Goal: Information Seeking & Learning: Check status

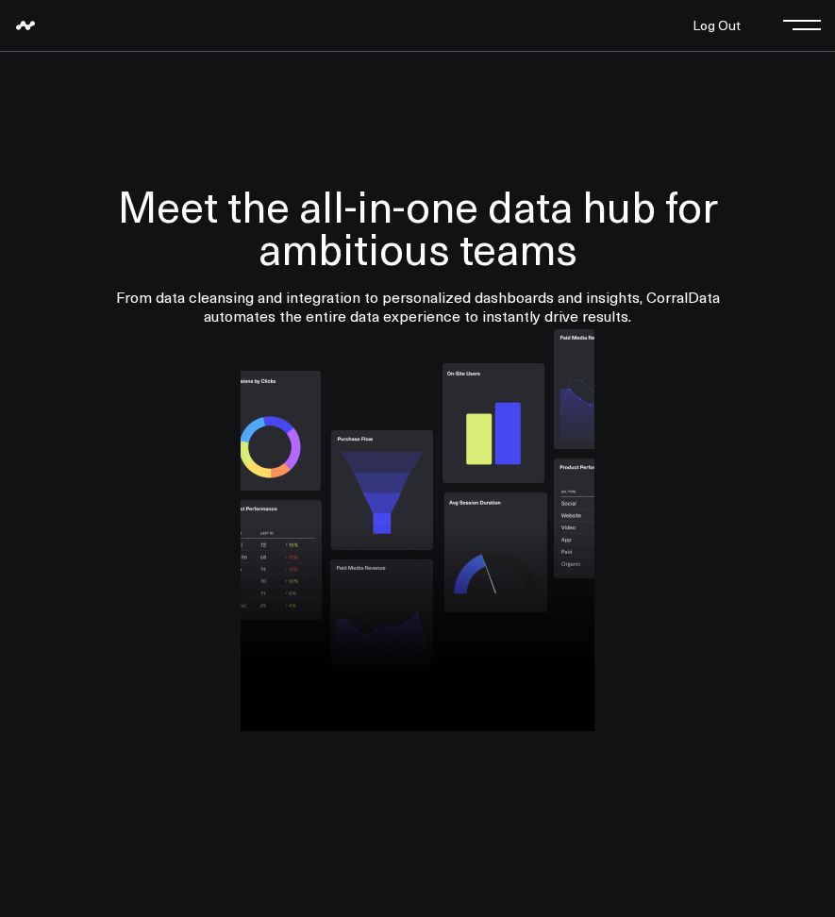
click at [797, 25] on span at bounding box center [806, 25] width 28 height 2
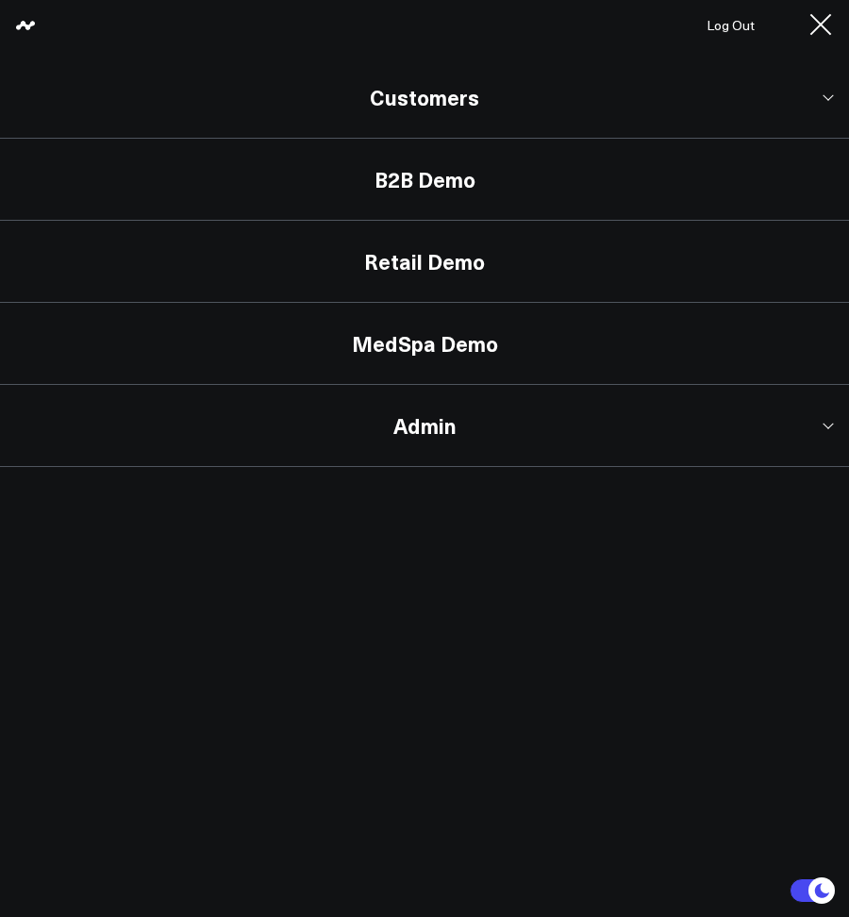
click at [350, 114] on link "Customers" at bounding box center [424, 98] width 849 height 82
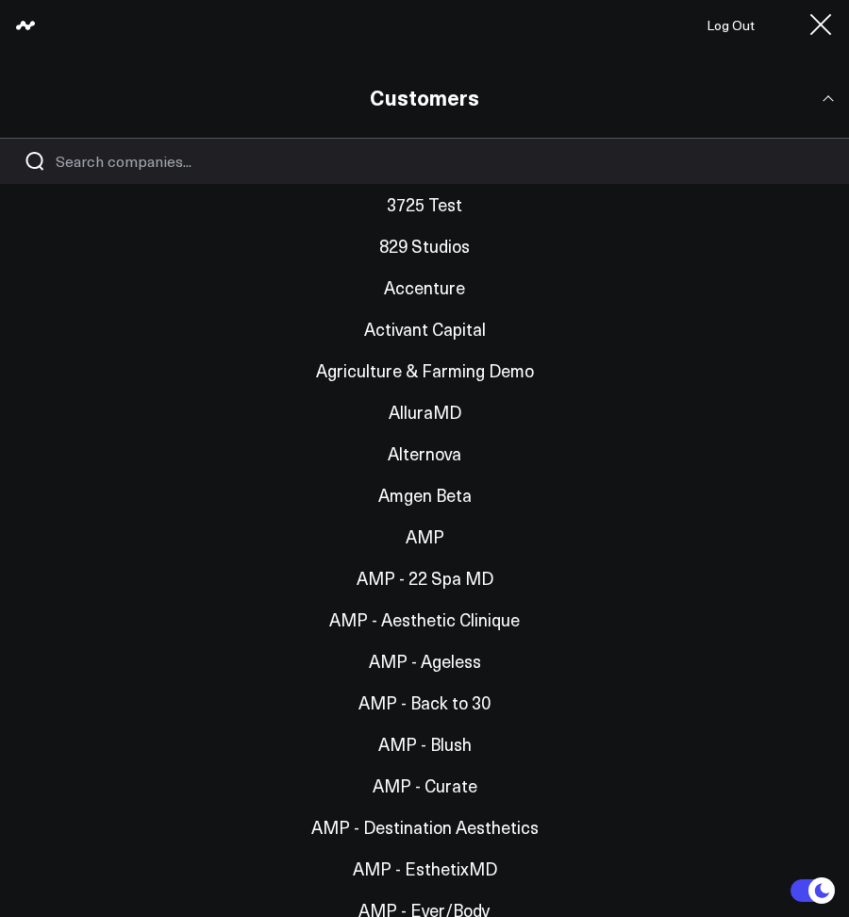
click at [287, 151] on input "Search companies input" at bounding box center [441, 161] width 770 height 21
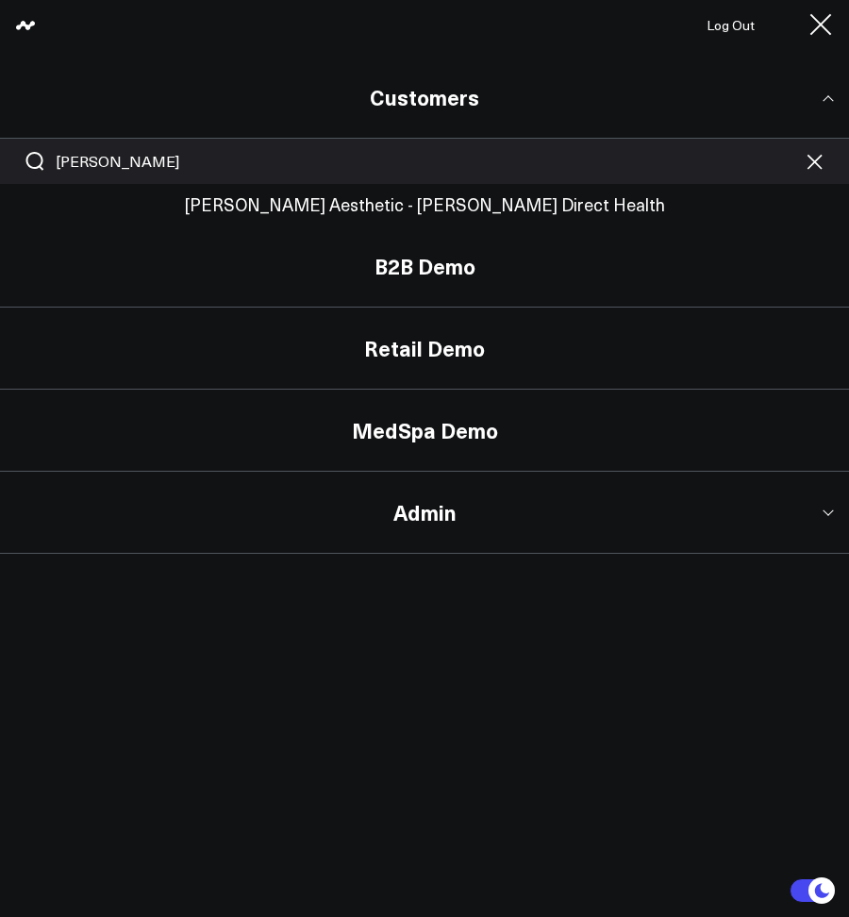
type input "yoo"
click at [326, 216] on link "[PERSON_NAME] Aesthetic - [PERSON_NAME] Direct Health" at bounding box center [424, 204] width 849 height 41
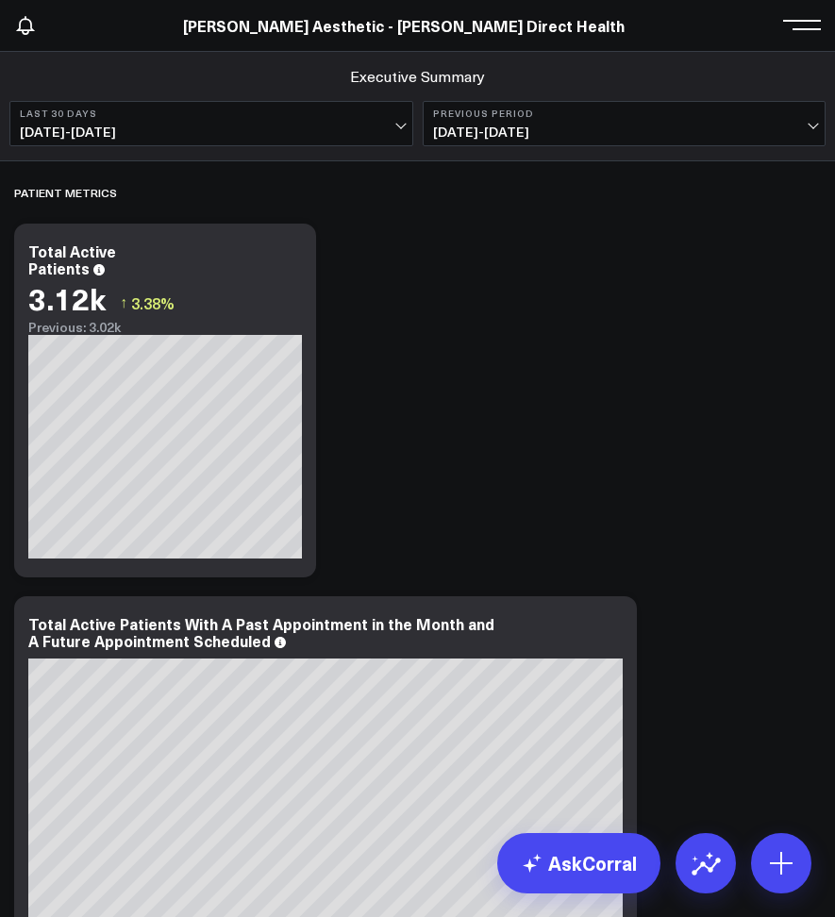
click at [785, 39] on header "3725 Test 829 Studios Accenture Activant Capital Agriculture & Farming Demo All…" at bounding box center [417, 26] width 835 height 52
click at [789, 32] on div "[PERSON_NAME] Aesthetic - [PERSON_NAME] Direct Health" at bounding box center [408, 25] width 816 height 21
click at [798, 25] on span at bounding box center [806, 25] width 28 height 2
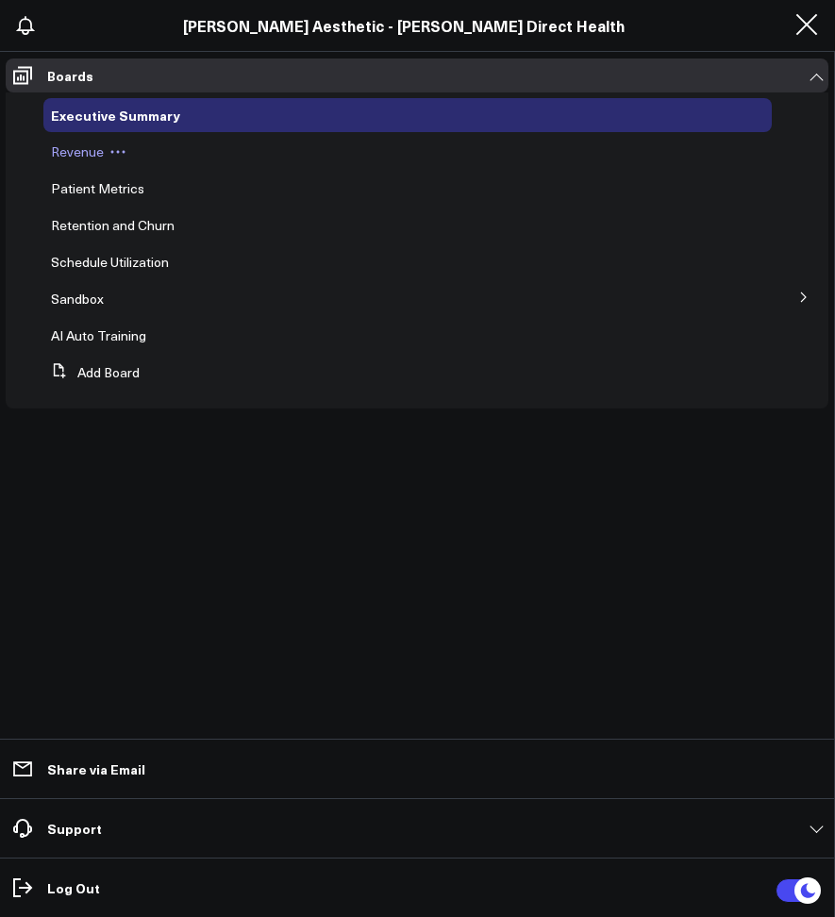
click at [63, 155] on span "Revenue" at bounding box center [77, 151] width 53 height 18
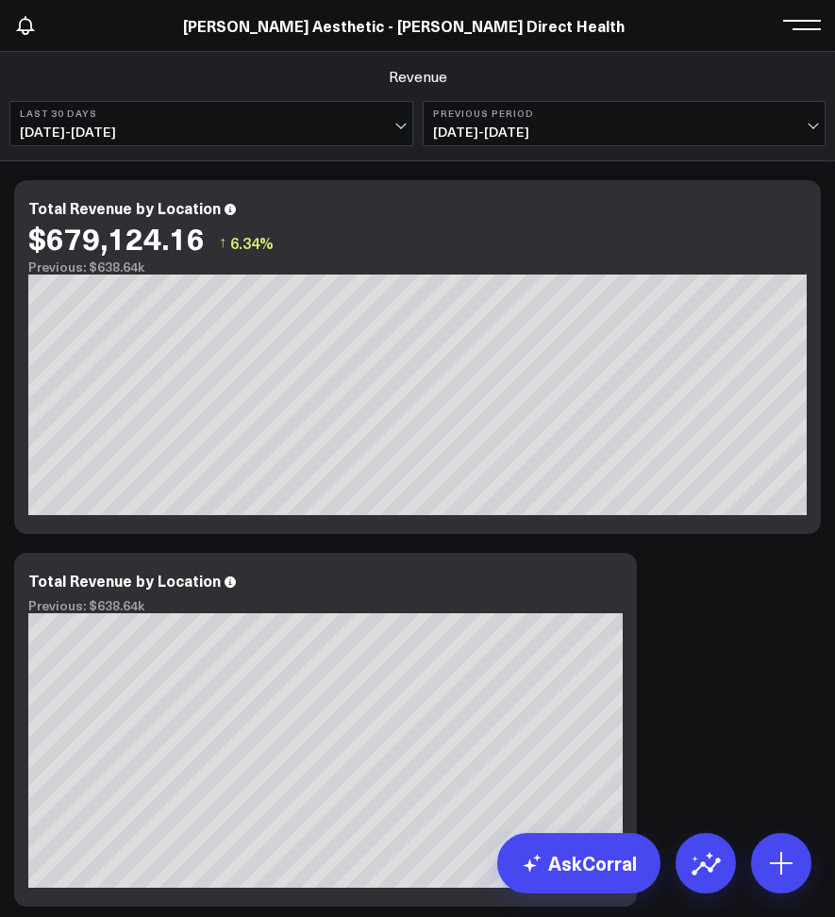
click at [166, 130] on span "07/11/25 - 08/09/25" at bounding box center [211, 131] width 383 height 15
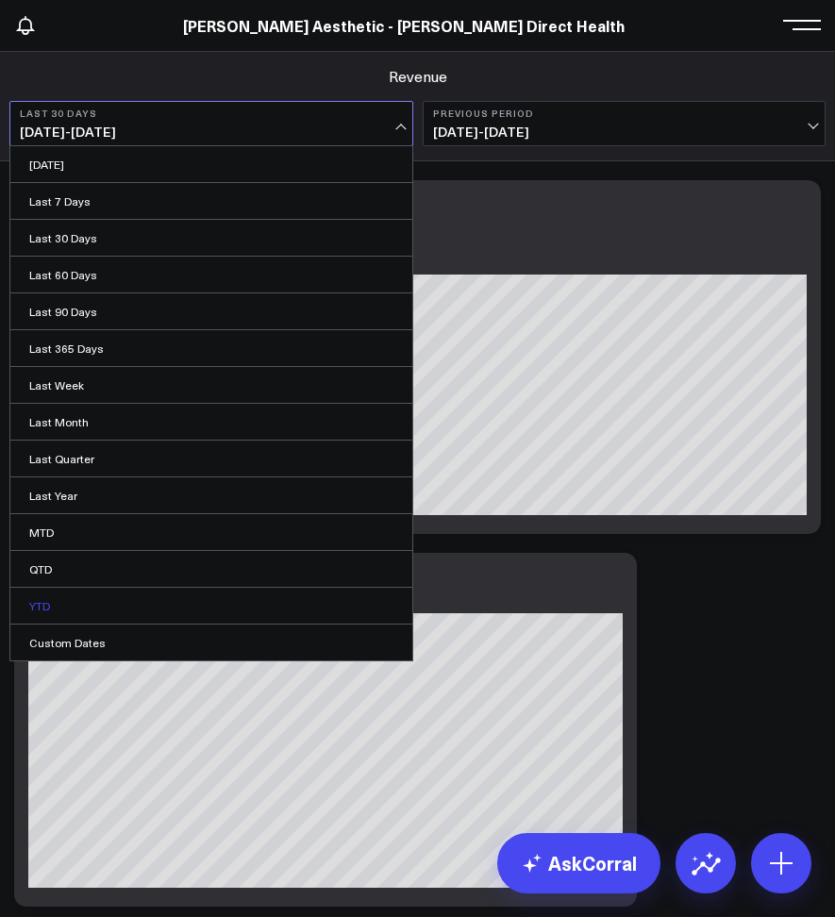
click at [36, 605] on link "YTD" at bounding box center [211, 606] width 402 height 36
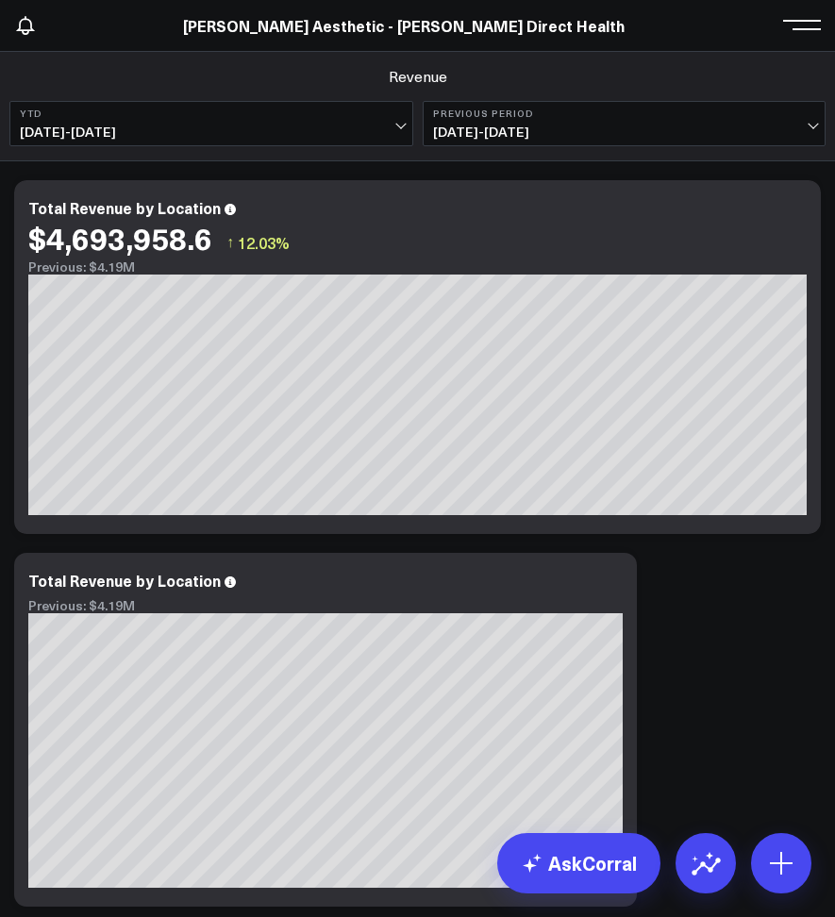
click at [255, 124] on span "01/01/25 - 08/09/25" at bounding box center [211, 131] width 383 height 15
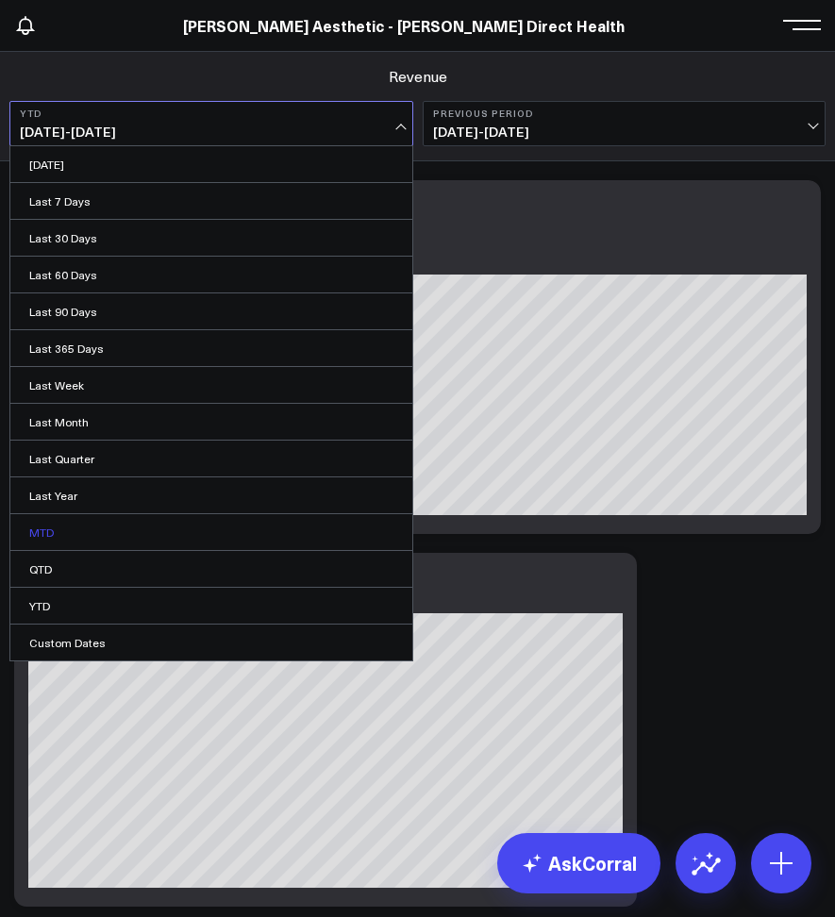
click at [73, 528] on link "MTD" at bounding box center [211, 532] width 402 height 36
